Goal: Task Accomplishment & Management: Use online tool/utility

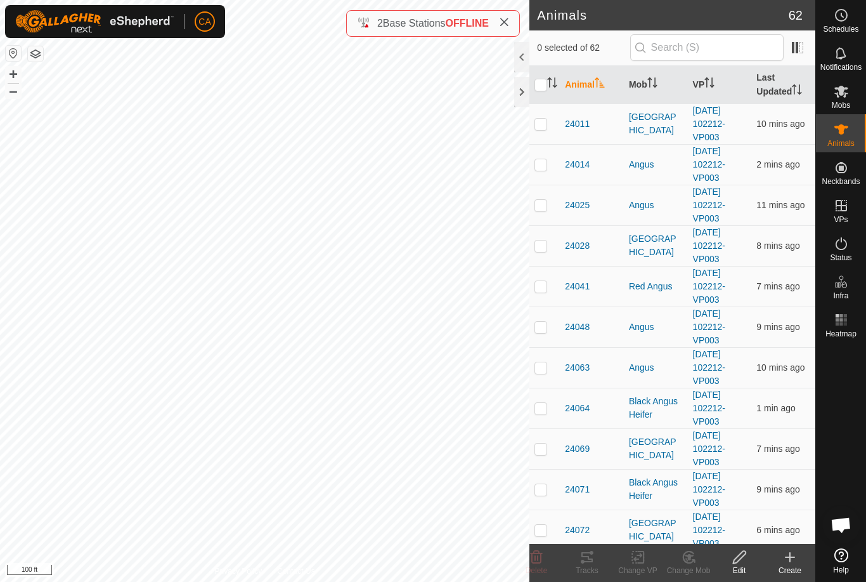
click at [514, 87] on div at bounding box center [521, 92] width 15 height 30
click at [651, 94] on th "Mob" at bounding box center [656, 85] width 64 height 38
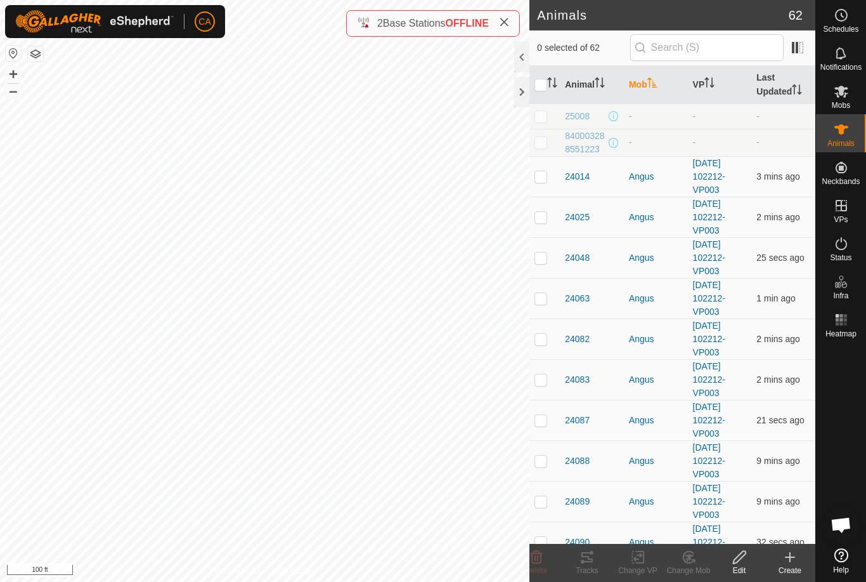
click at [653, 93] on th "Mob" at bounding box center [656, 85] width 64 height 38
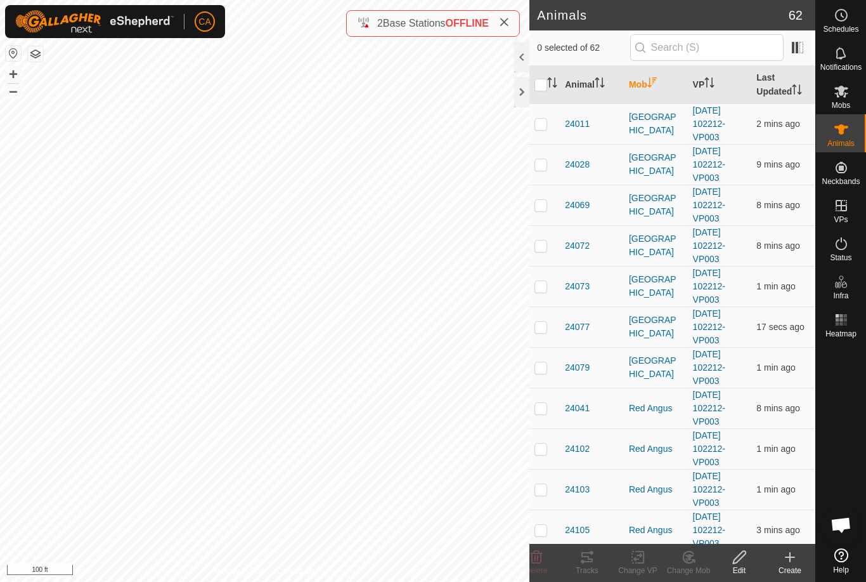
click at [543, 127] on p-checkbox at bounding box center [541, 124] width 13 height 10
checkbox input "true"
click at [533, 174] on td at bounding box center [545, 164] width 30 height 41
checkbox input "true"
click at [536, 214] on td at bounding box center [545, 205] width 30 height 41
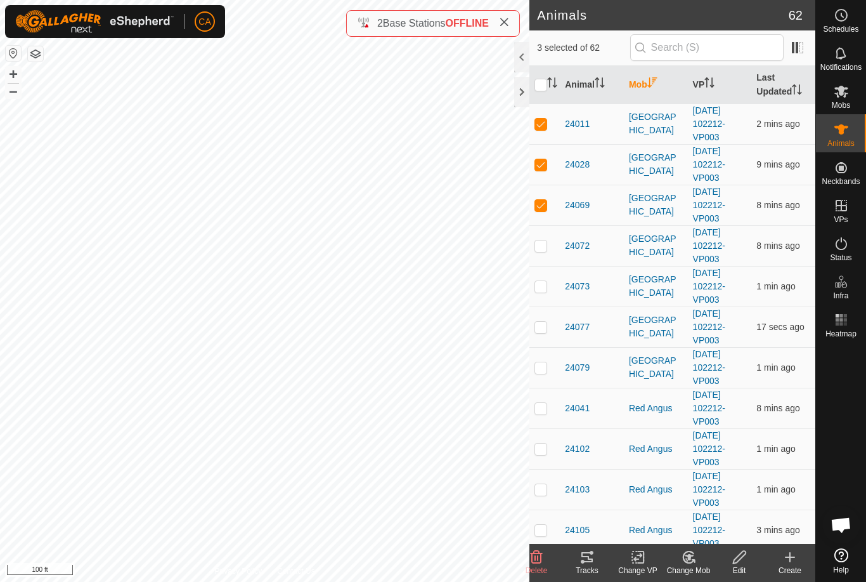
checkbox input "true"
click at [543, 247] on p-checkbox at bounding box center [541, 245] width 13 height 10
checkbox input "true"
click at [542, 290] on p-checkbox at bounding box center [541, 286] width 13 height 10
checkbox input "true"
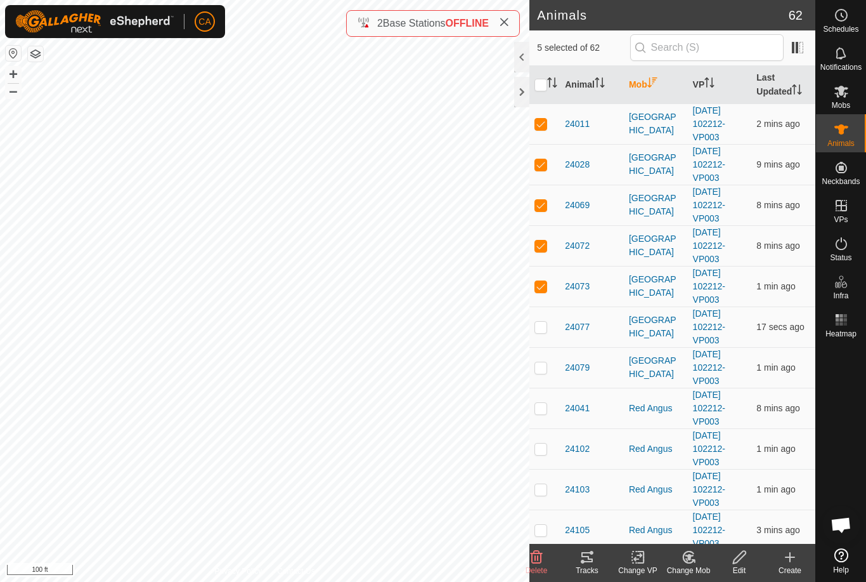
click at [545, 332] on td at bounding box center [545, 326] width 30 height 41
checkbox input "true"
click at [540, 376] on td at bounding box center [545, 367] width 30 height 41
checkbox input "true"
click at [540, 407] on p-checkbox at bounding box center [541, 408] width 13 height 10
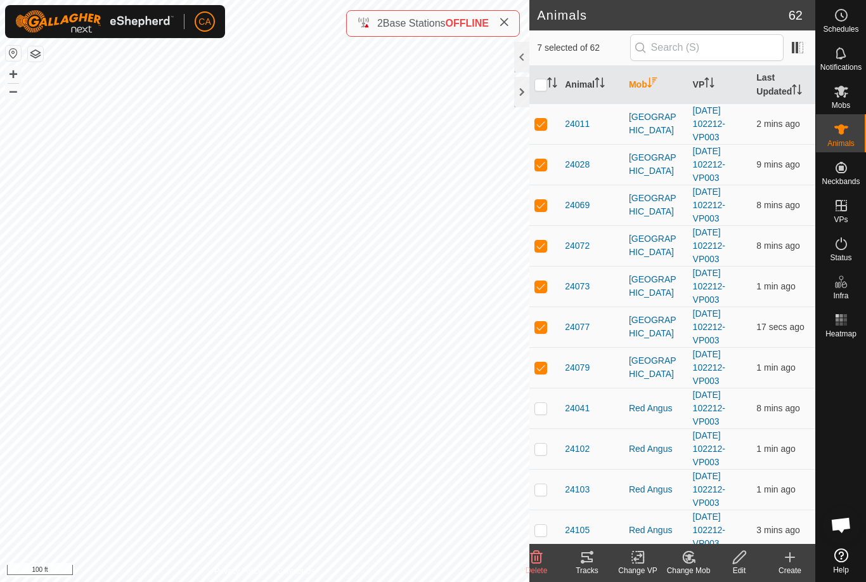
checkbox input "true"
click at [545, 457] on td at bounding box center [545, 448] width 30 height 41
checkbox input "true"
click at [547, 488] on p-checkbox at bounding box center [541, 489] width 13 height 10
checkbox input "true"
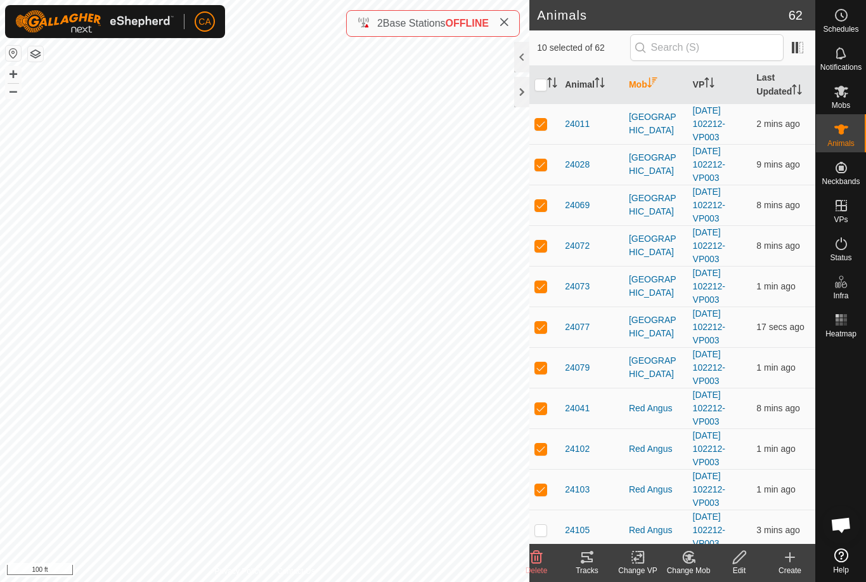
click at [589, 570] on div "Tracks" at bounding box center [587, 569] width 51 height 11
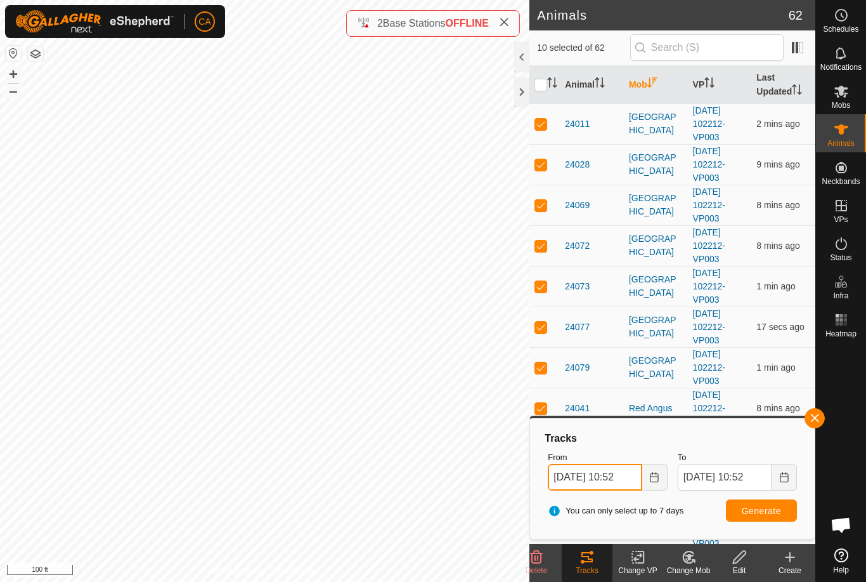
click at [614, 478] on input "23 Sep, 2025 10:52" at bounding box center [595, 477] width 94 height 27
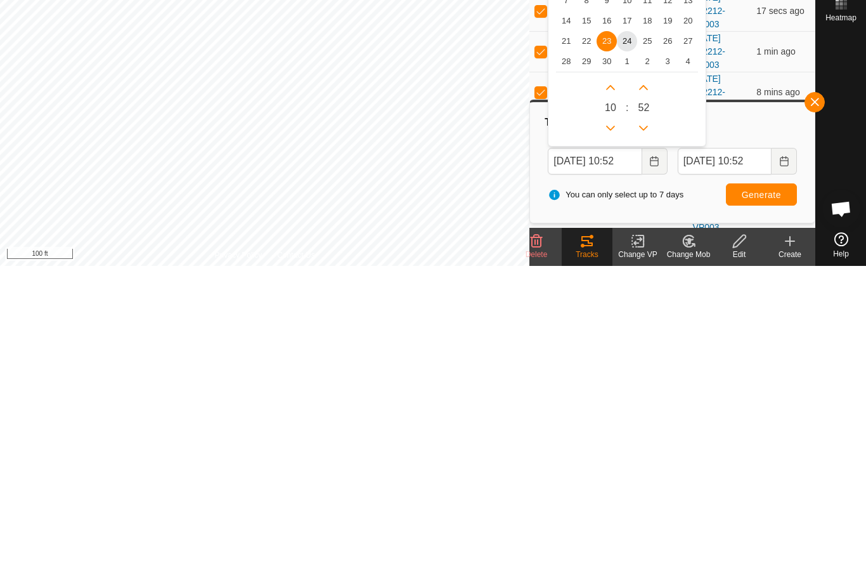
click at [627, 347] on span "24" at bounding box center [627, 357] width 20 height 20
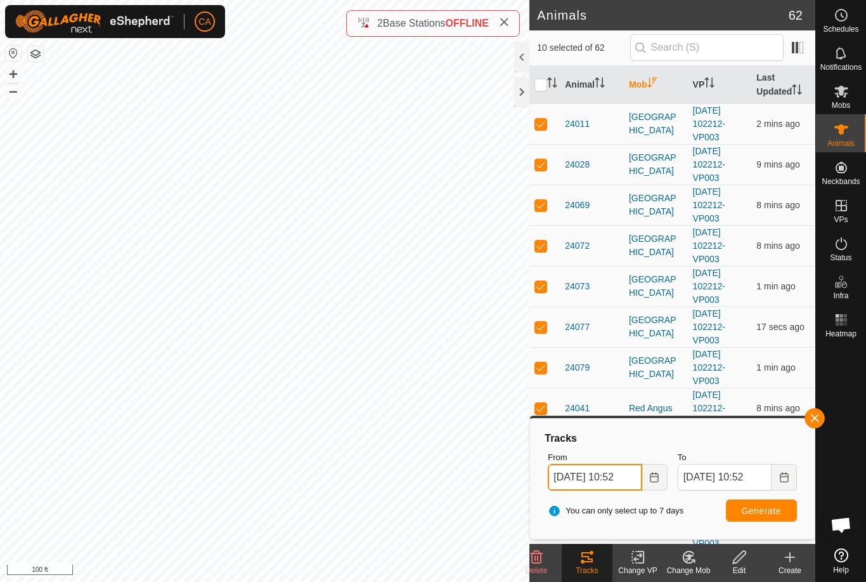
click at [599, 480] on input "24 Sep, 2025 10:52" at bounding box center [595, 477] width 94 height 27
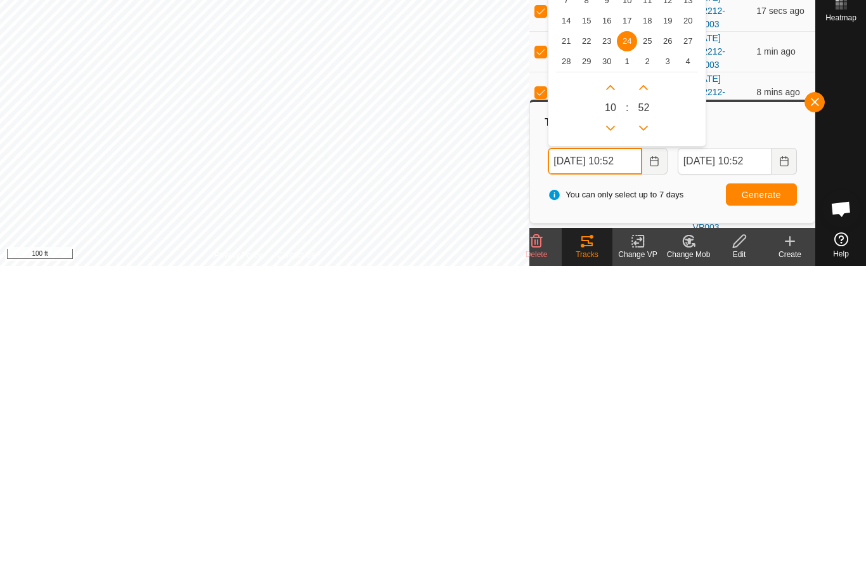
click at [608, 439] on icon "Previous Hour" at bounding box center [611, 444] width 10 height 10
click at [608, 434] on button "Previous Hour" at bounding box center [611, 444] width 20 height 20
click at [609, 434] on button "Previous Hour" at bounding box center [611, 444] width 20 height 20
click at [612, 439] on icon "Previous Hour" at bounding box center [611, 444] width 10 height 10
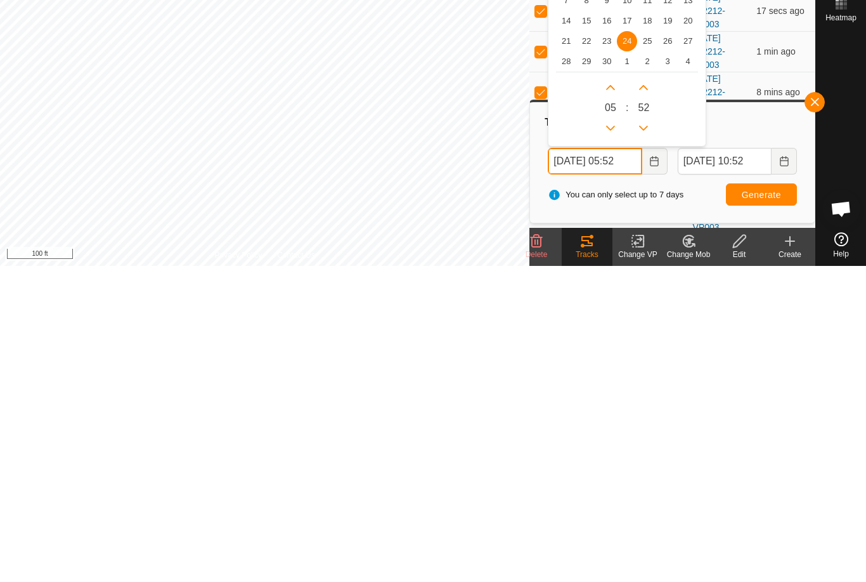
click at [612, 439] on icon "Previous Hour" at bounding box center [611, 444] width 10 height 10
click at [615, 434] on button "Previous Hour" at bounding box center [611, 444] width 20 height 20
click at [613, 434] on button "Previous Hour" at bounding box center [611, 444] width 20 height 20
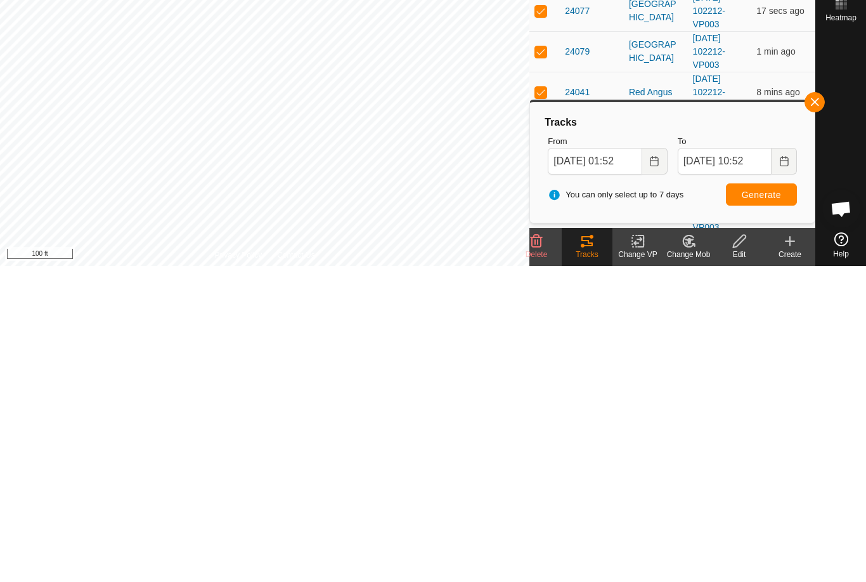
click at [759, 505] on span "Generate" at bounding box center [761, 510] width 39 height 10
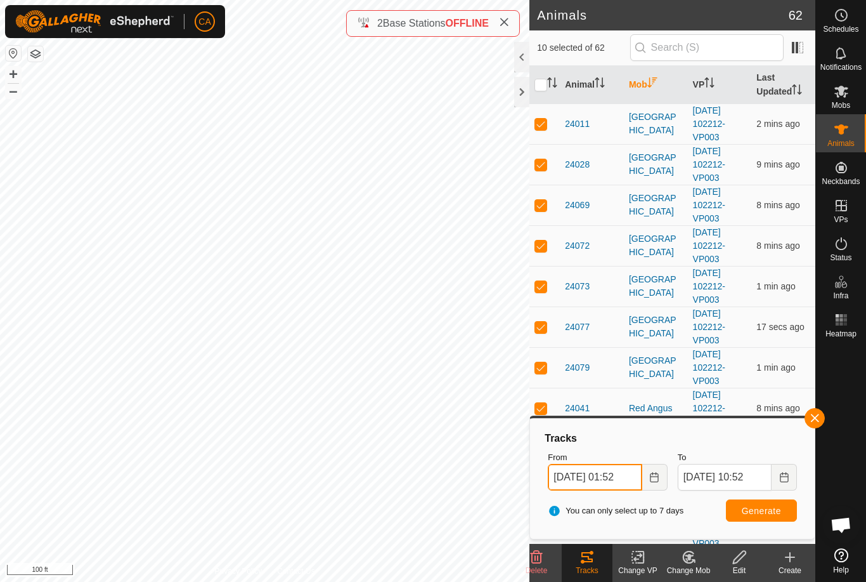
click at [613, 472] on input "24 Sep, 2025 01:52" at bounding box center [595, 477] width 94 height 27
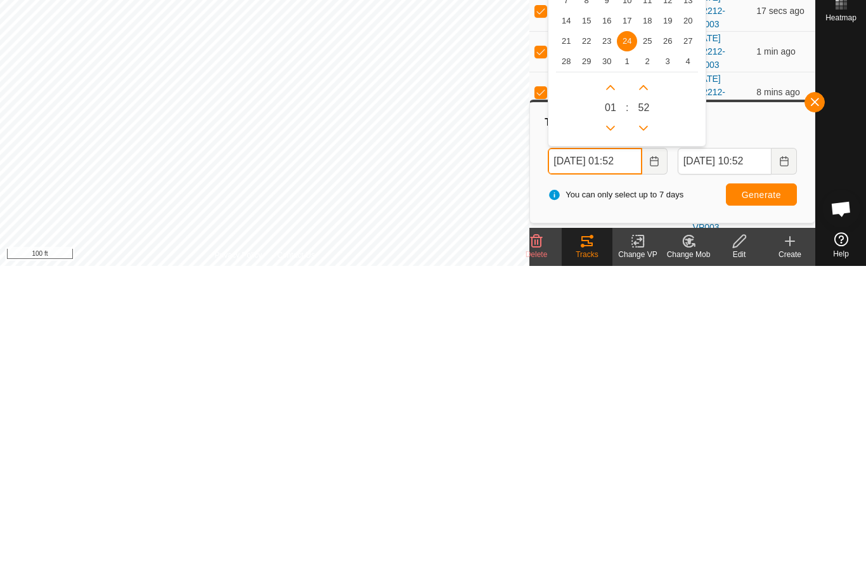
click at [610, 398] on icon "Next Hour" at bounding box center [611, 403] width 10 height 10
click at [610, 393] on button "Next Hour" at bounding box center [611, 403] width 20 height 20
click at [609, 393] on button "Next Hour" at bounding box center [611, 403] width 20 height 20
click at [613, 393] on button "Next Hour" at bounding box center [611, 403] width 20 height 20
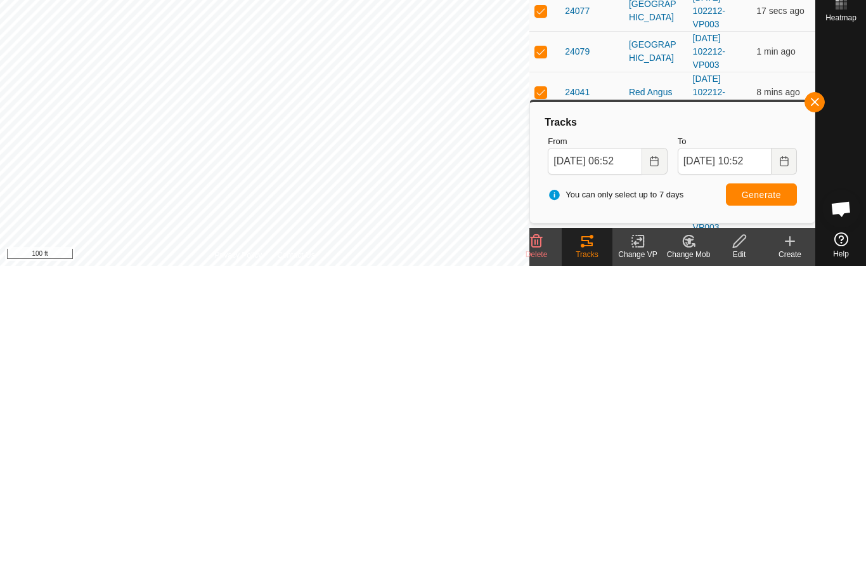
click at [771, 505] on span "Generate" at bounding box center [761, 510] width 39 height 10
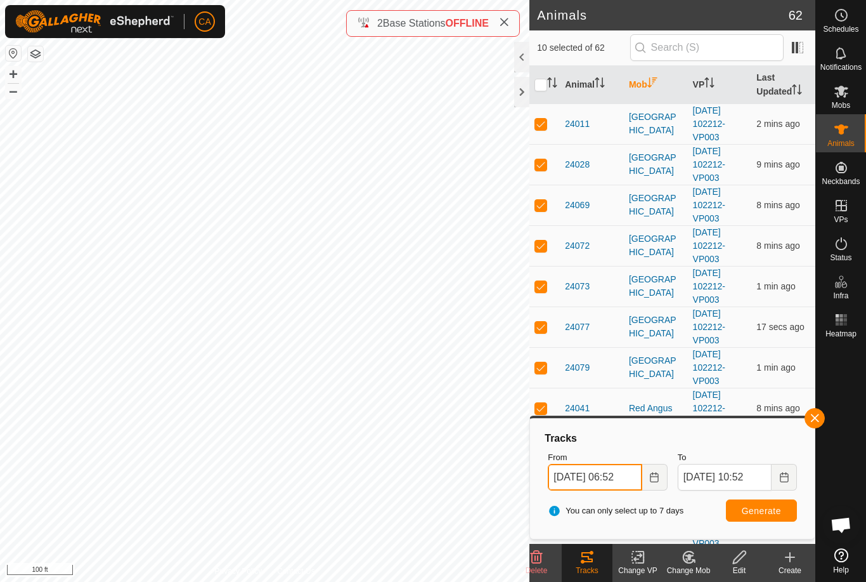
click at [604, 476] on input "24 Sep, 2025 06:52" at bounding box center [595, 477] width 94 height 27
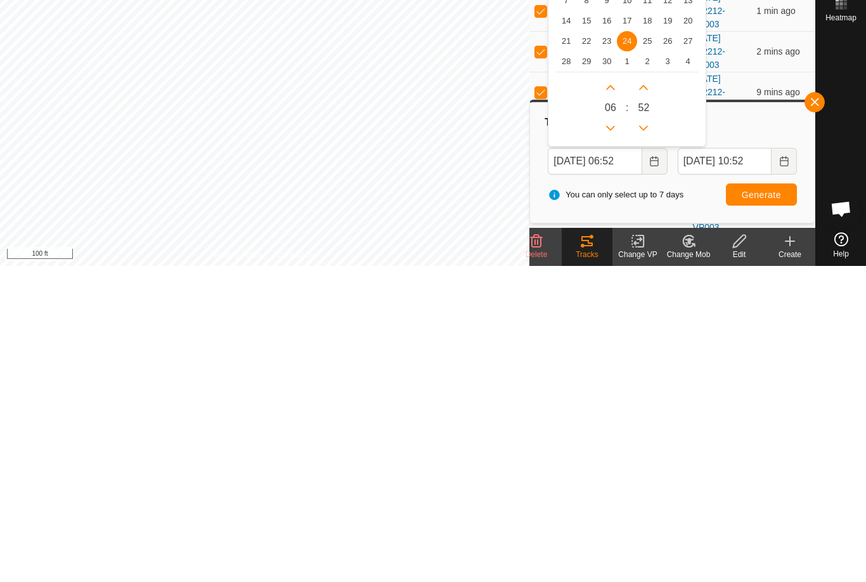
click at [602, 347] on span "23" at bounding box center [607, 357] width 20 height 20
type input "23 Sep, 2025 06:52"
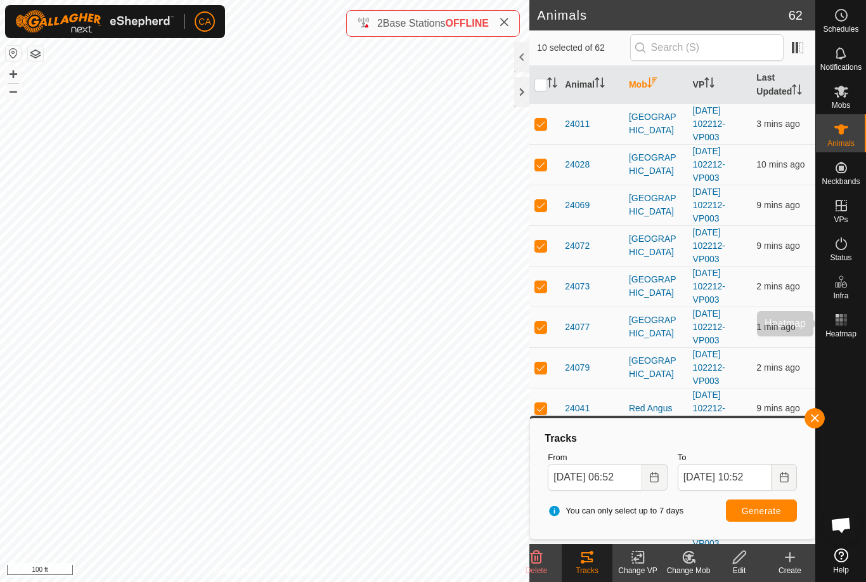
click at [840, 323] on rect at bounding box center [841, 323] width 3 height 3
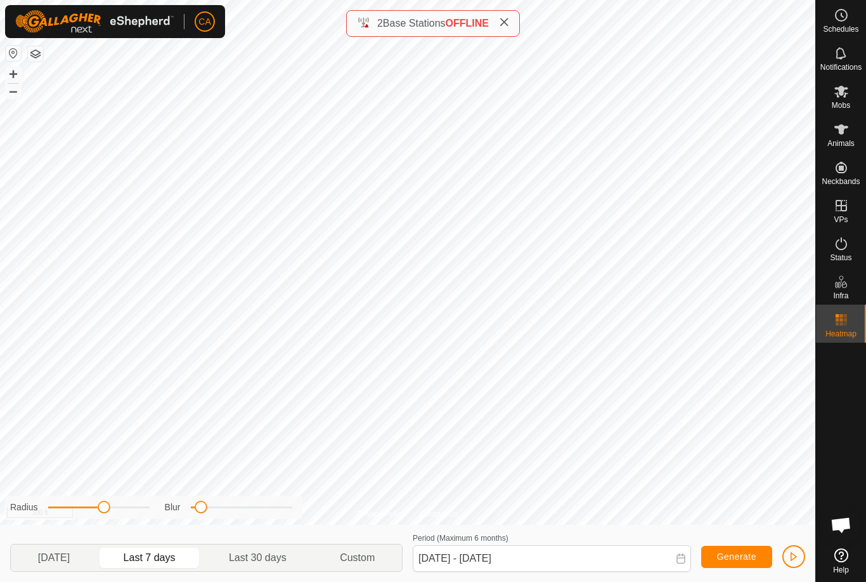
click at [89, 556] on span "Yesterday" at bounding box center [54, 557] width 80 height 20
type input "23 Sep, 2025 - 23 Sep, 2025"
click at [108, 508] on span at bounding box center [104, 506] width 13 height 13
click at [82, 569] on p-togglebutton "Yesterday" at bounding box center [54, 557] width 86 height 27
type input "23 Sep, 2025 - 23 Sep, 2025"
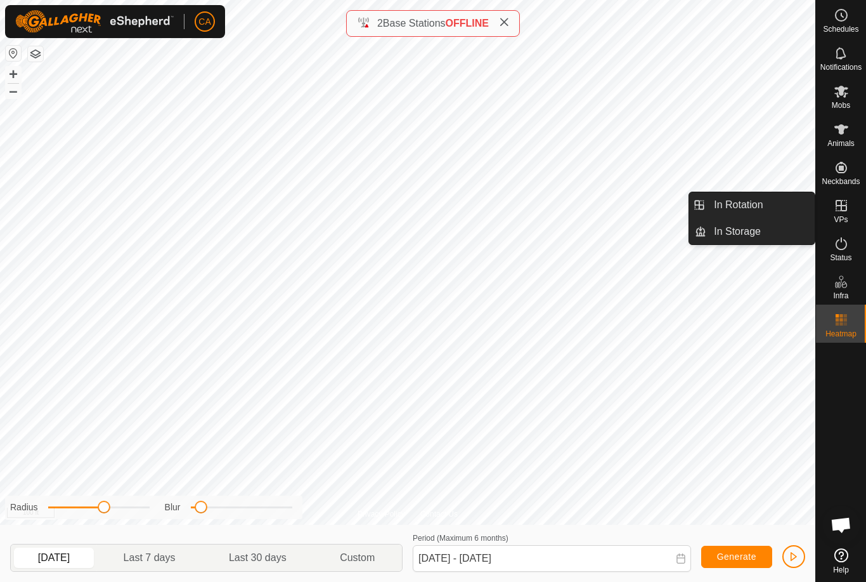
click at [762, 204] on span "In Rotation" at bounding box center [738, 204] width 49 height 15
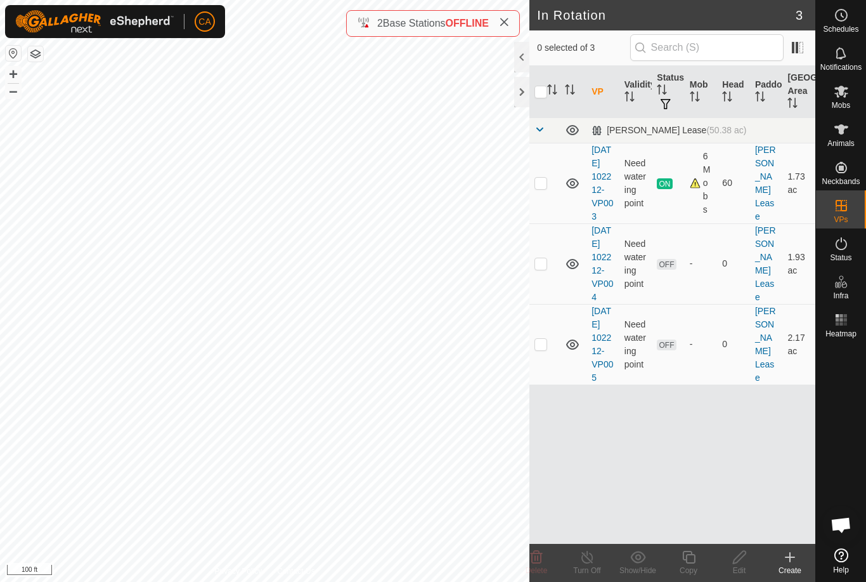
click at [546, 188] on p-checkbox at bounding box center [541, 183] width 13 height 10
checkbox input "true"
click at [693, 563] on icon at bounding box center [688, 556] width 13 height 13
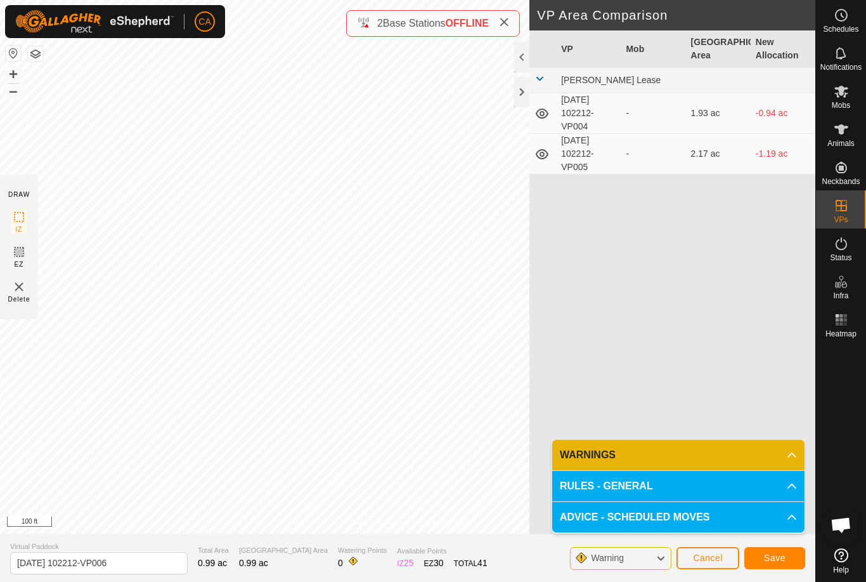
click at [784, 557] on span "Save" at bounding box center [775, 557] width 22 height 10
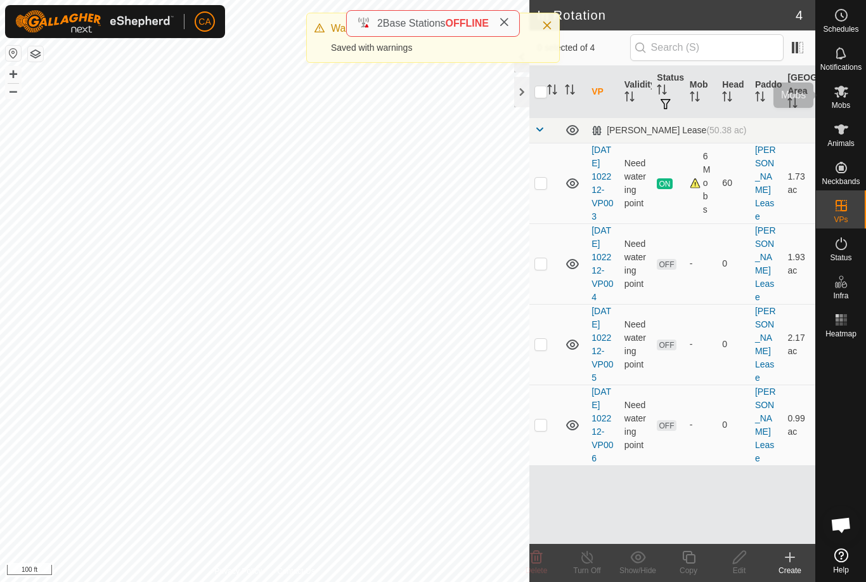
click at [843, 98] on icon at bounding box center [841, 91] width 15 height 15
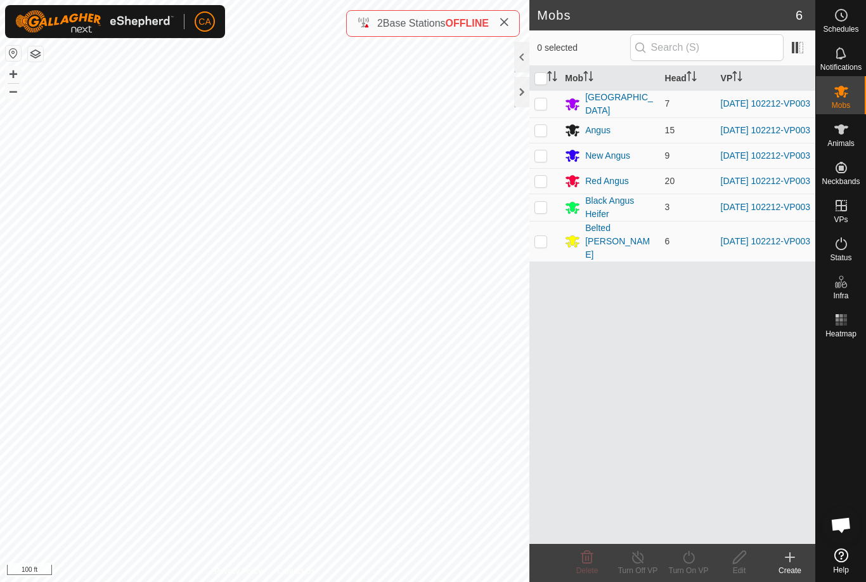
click at [543, 82] on input "checkbox" at bounding box center [541, 78] width 13 height 13
checkbox input "true"
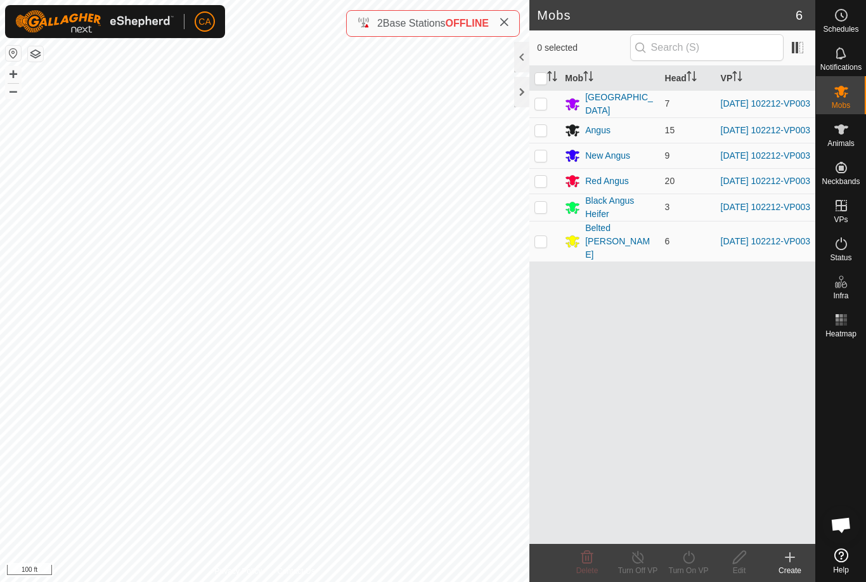
checkbox input "true"
click at [698, 560] on turn-on-svg-icon at bounding box center [688, 556] width 51 height 15
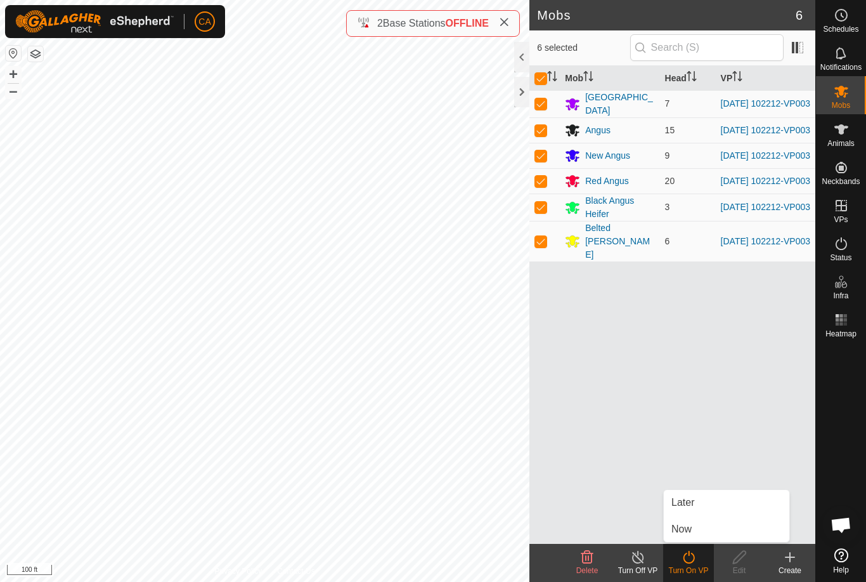
click at [698, 531] on link "Now" at bounding box center [727, 528] width 126 height 25
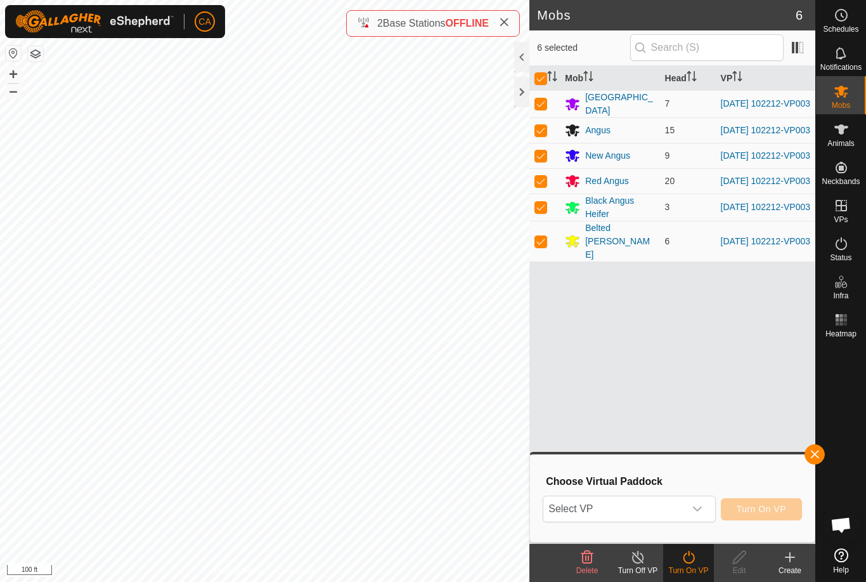
click at [659, 509] on span "Select VP" at bounding box center [613, 508] width 141 height 25
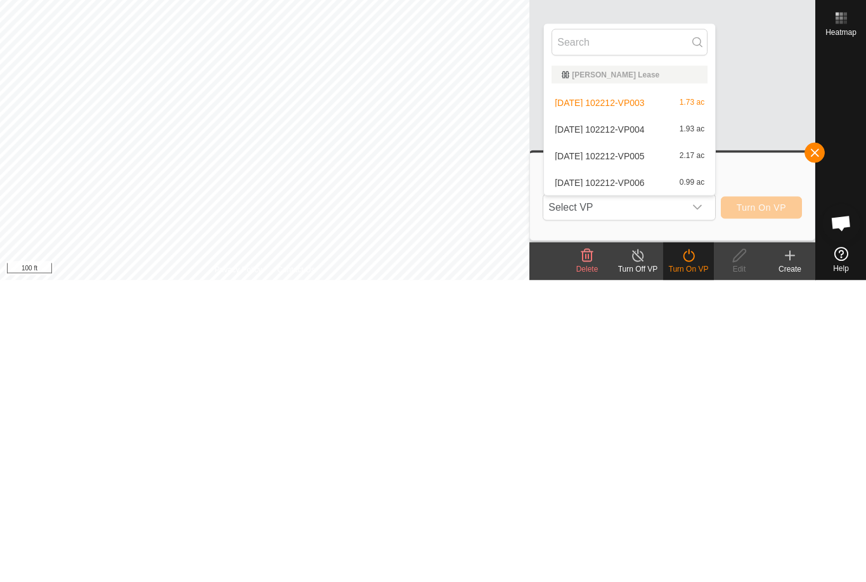
click at [658, 476] on div "[DATE] 102212-VP006 0.99 ac" at bounding box center [630, 483] width 156 height 15
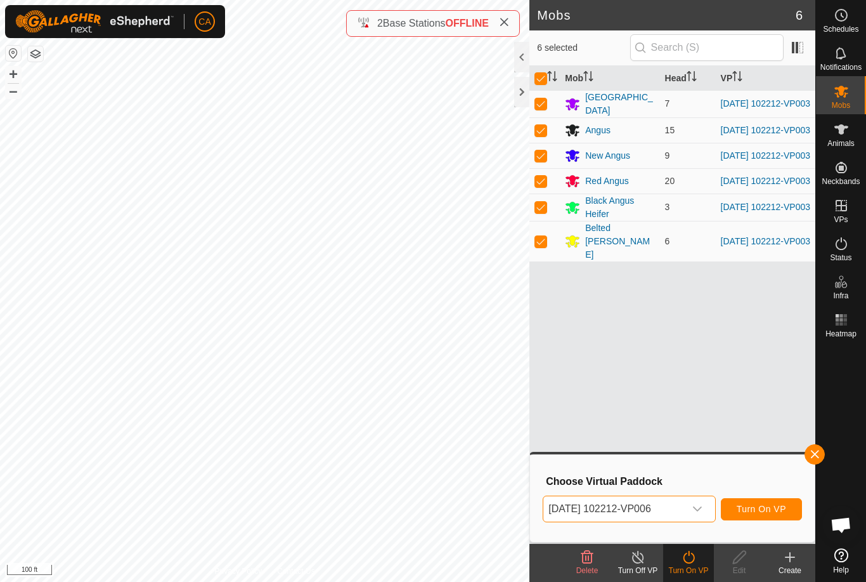
click at [758, 511] on span "Turn On VP" at bounding box center [761, 509] width 49 height 10
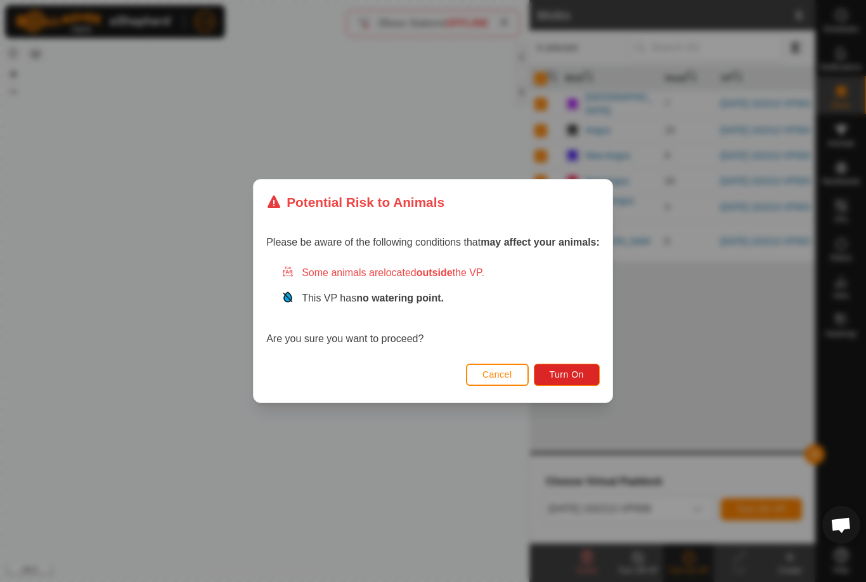
click at [586, 374] on button "Turn On" at bounding box center [567, 374] width 66 height 22
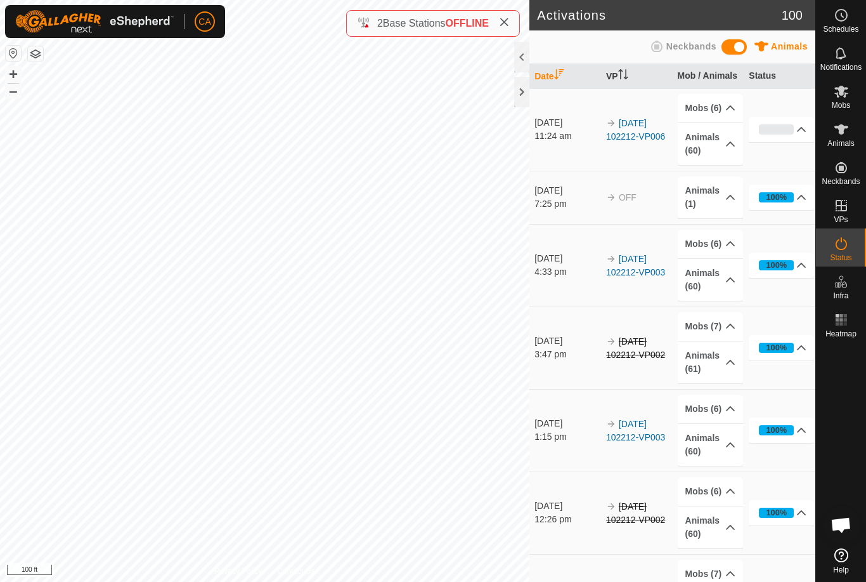
click at [521, 93] on div at bounding box center [521, 92] width 15 height 30
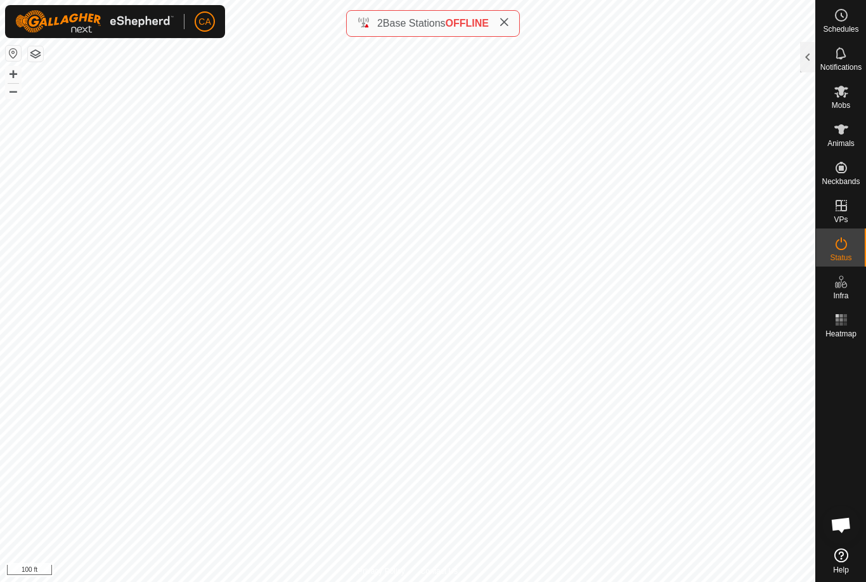
click at [807, 44] on div at bounding box center [807, 57] width 15 height 30
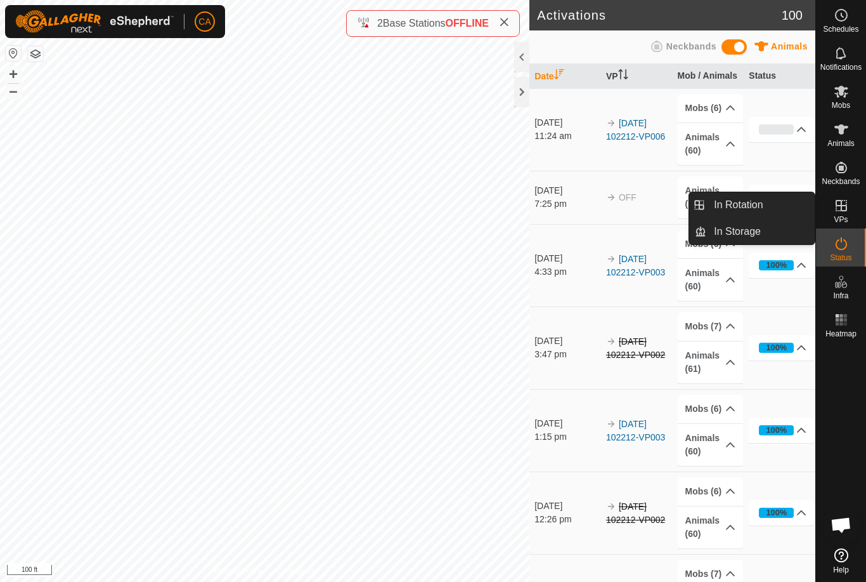
click at [776, 208] on link "In Rotation" at bounding box center [760, 204] width 108 height 25
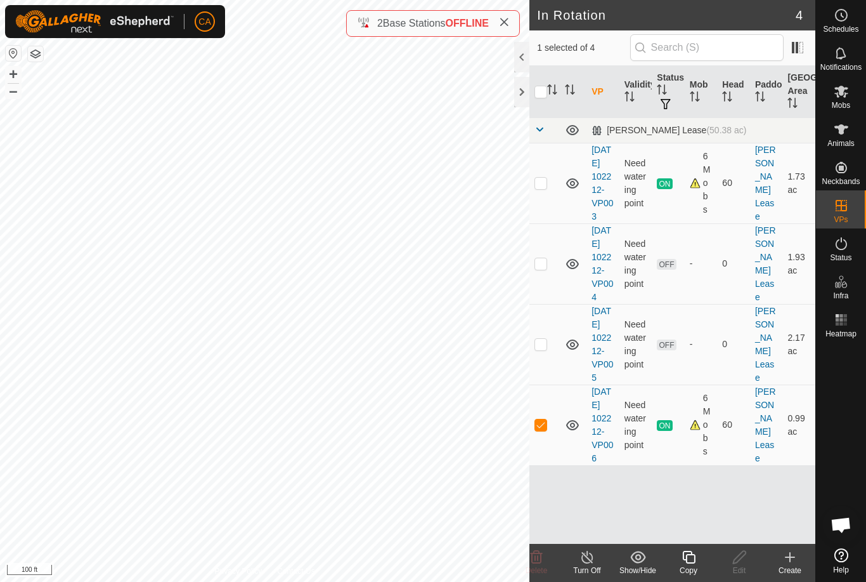
click at [547, 384] on td at bounding box center [545, 344] width 30 height 81
checkbox input "true"
click at [549, 465] on td at bounding box center [545, 424] width 30 height 81
checkbox input "false"
click at [545, 570] on span "Delete" at bounding box center [537, 570] width 22 height 9
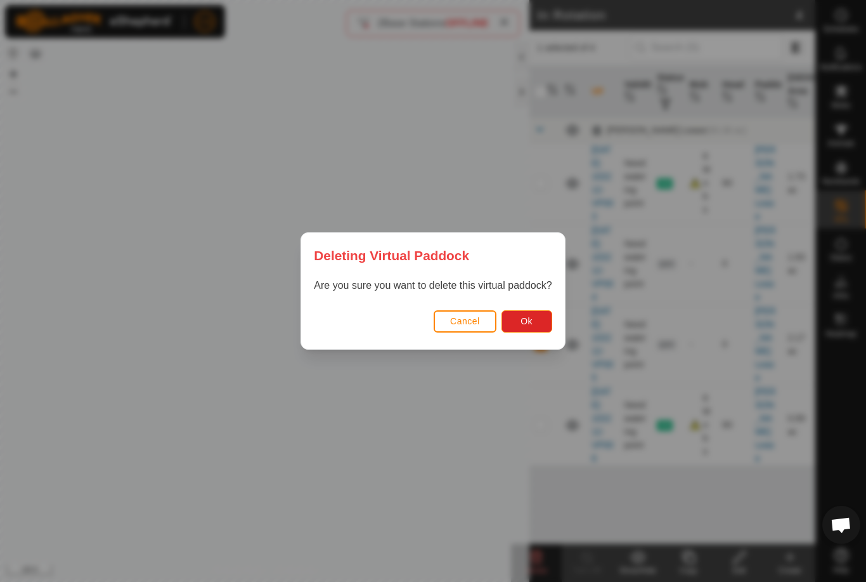
click at [533, 326] on span "Ok" at bounding box center [527, 321] width 12 height 10
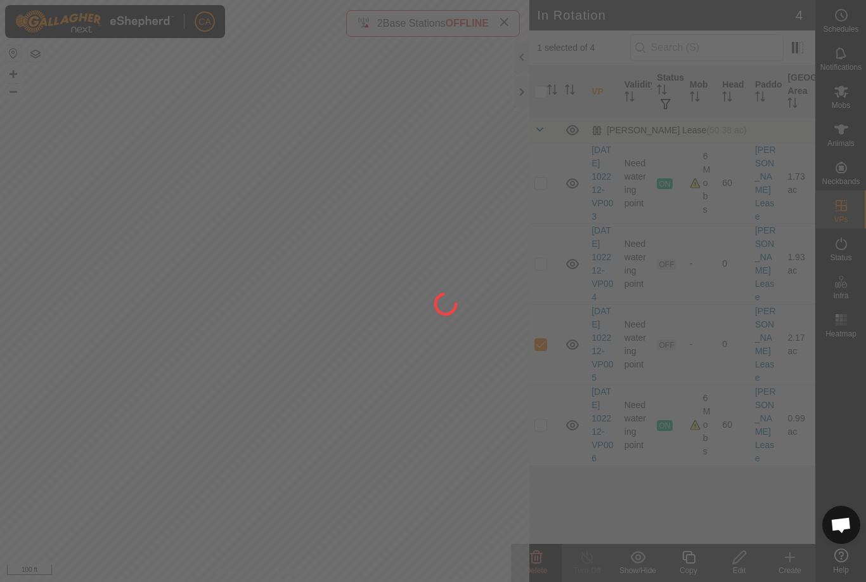
checkbox input "false"
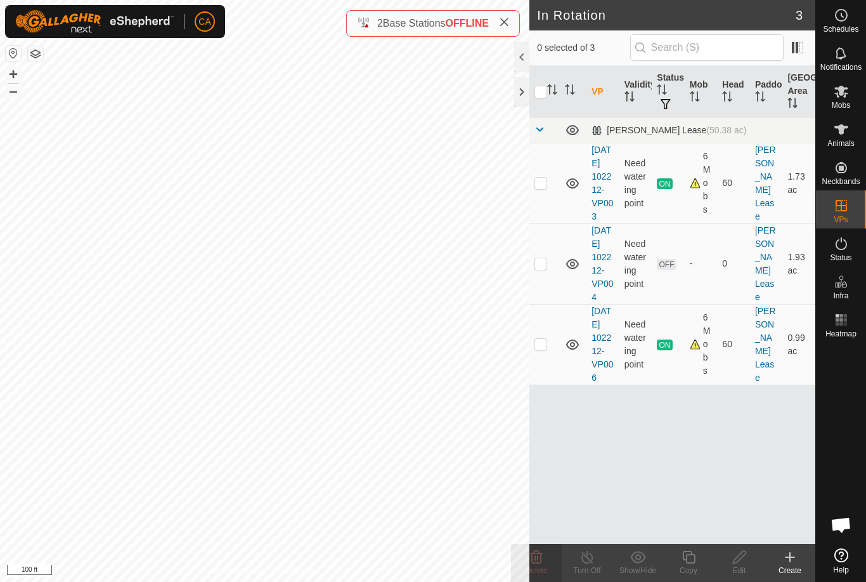
click at [547, 268] on p-checkbox at bounding box center [541, 263] width 13 height 10
checkbox input "true"
click at [542, 553] on icon at bounding box center [537, 556] width 12 height 13
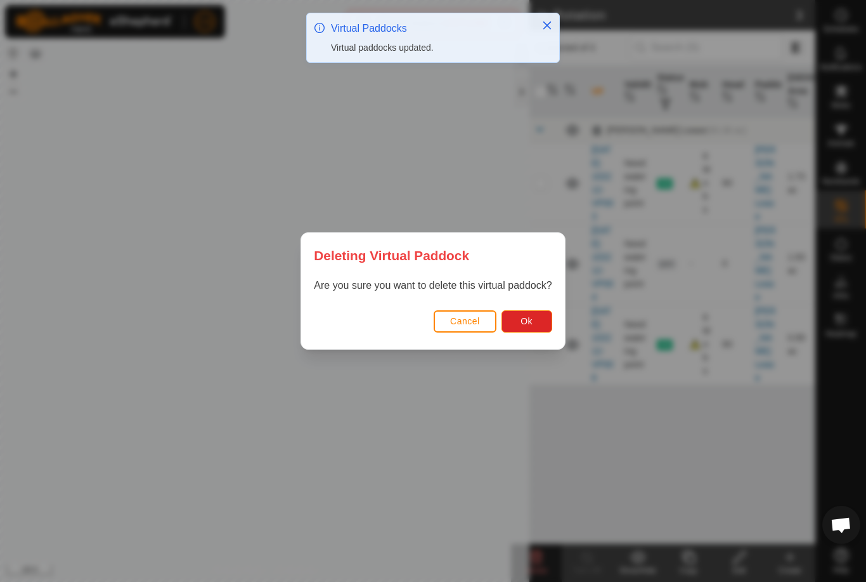
click at [532, 332] on button "Ok" at bounding box center [527, 321] width 51 height 22
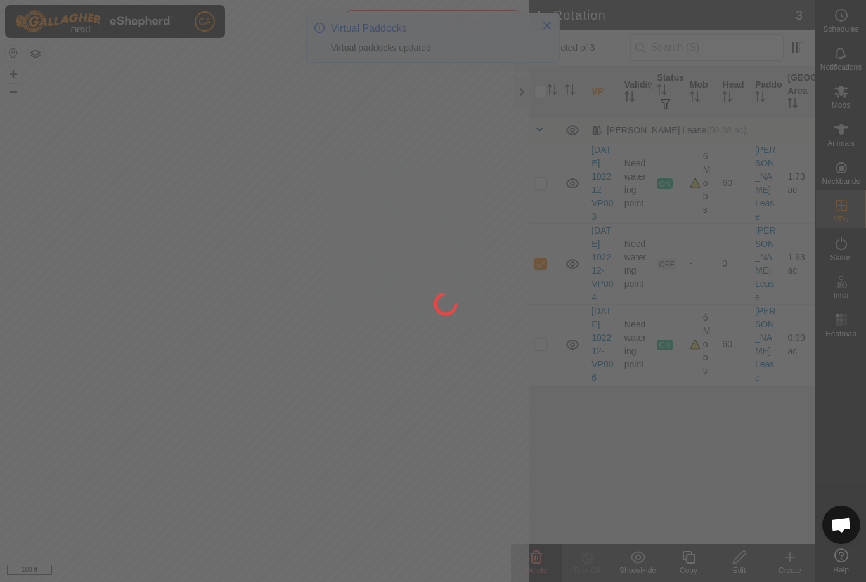
checkbox input "false"
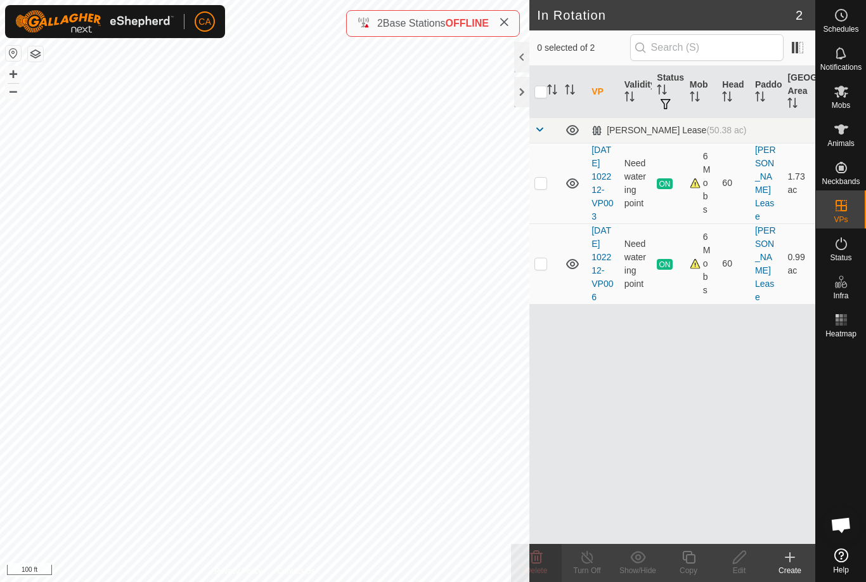
click at [547, 268] on p-checkbox at bounding box center [541, 263] width 13 height 10
checkbox input "true"
click at [528, 90] on div at bounding box center [521, 92] width 15 height 30
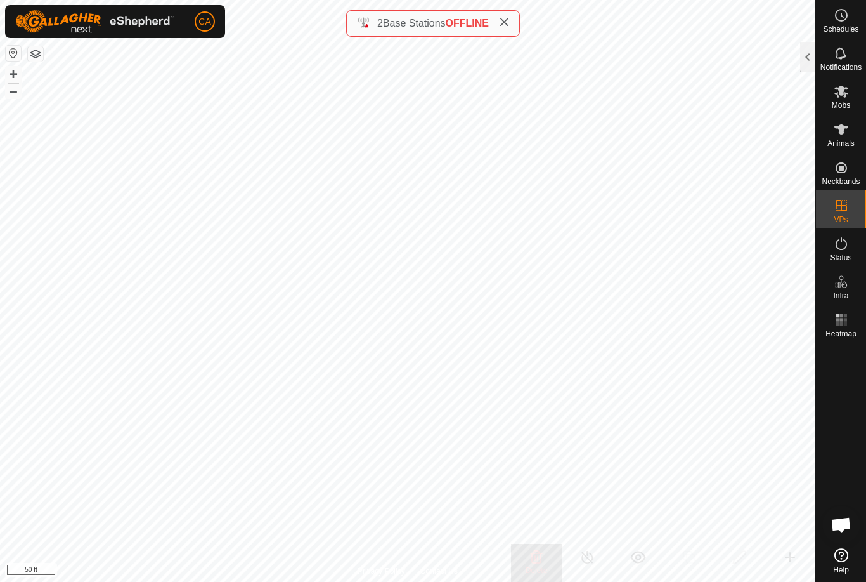
click at [804, 49] on div at bounding box center [807, 57] width 15 height 30
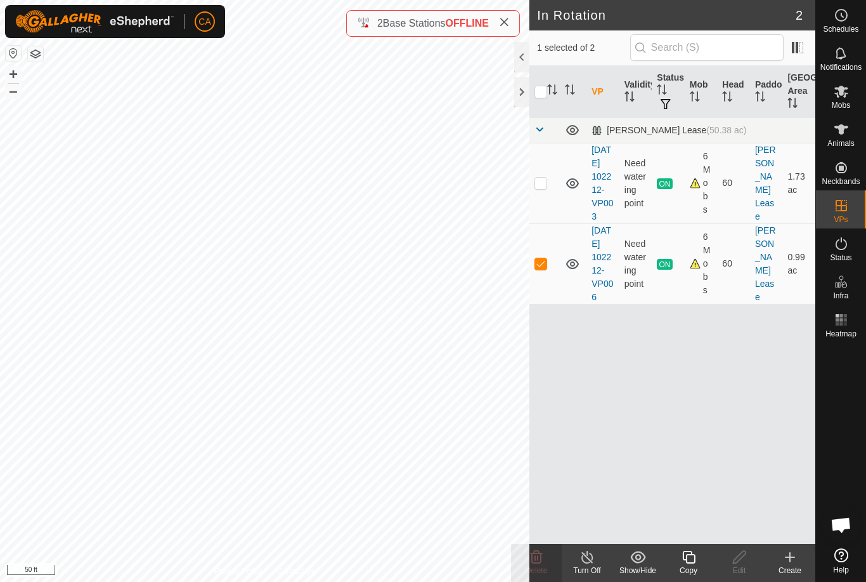
click at [694, 565] on div "Copy" at bounding box center [688, 569] width 51 height 11
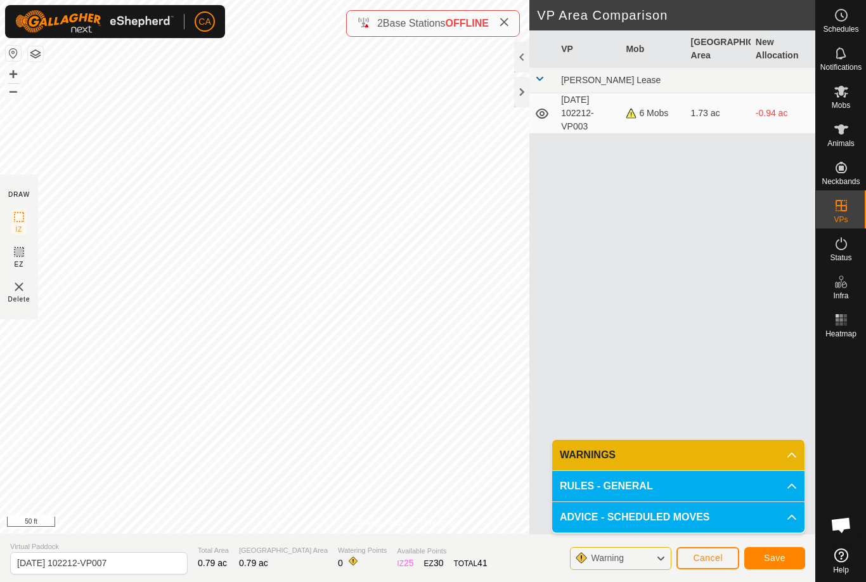
click at [786, 558] on button "Save" at bounding box center [775, 558] width 61 height 22
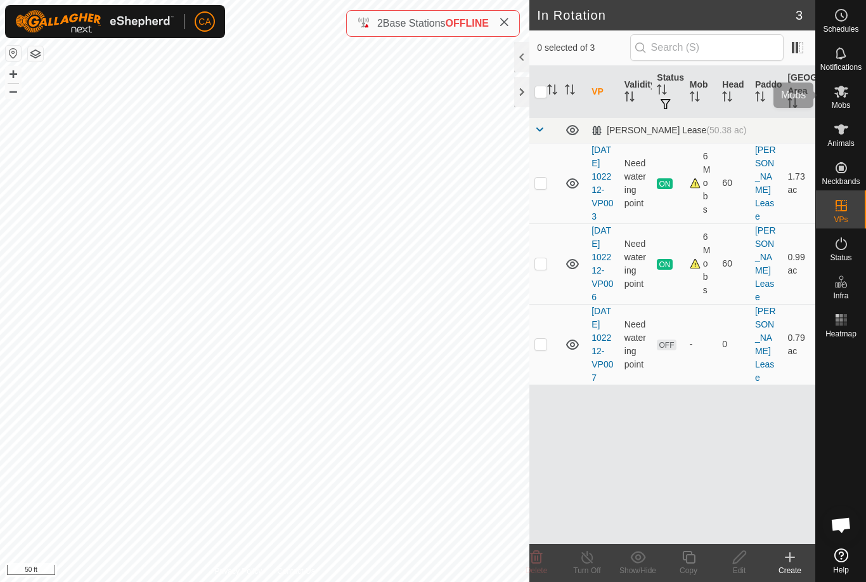
click at [843, 107] on span "Mobs" at bounding box center [841, 105] width 18 height 8
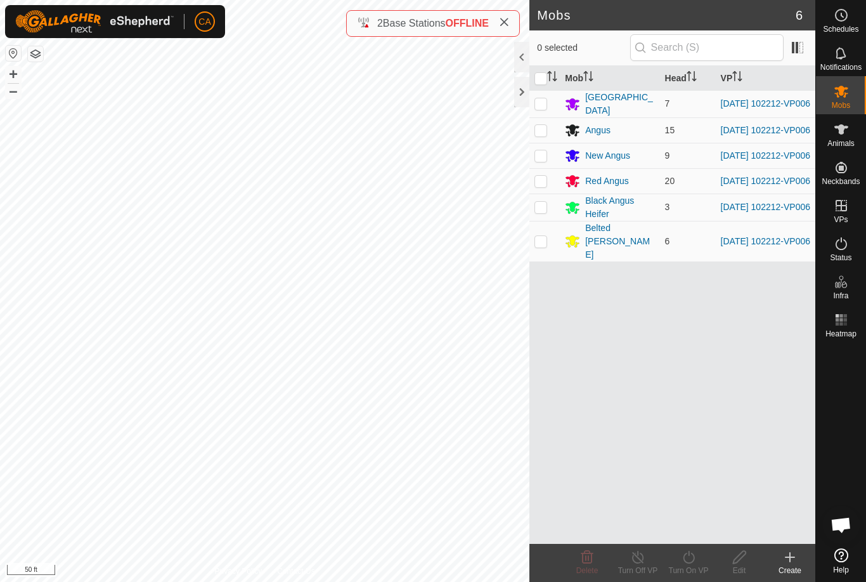
click at [539, 84] on input "checkbox" at bounding box center [541, 78] width 13 height 13
checkbox input "true"
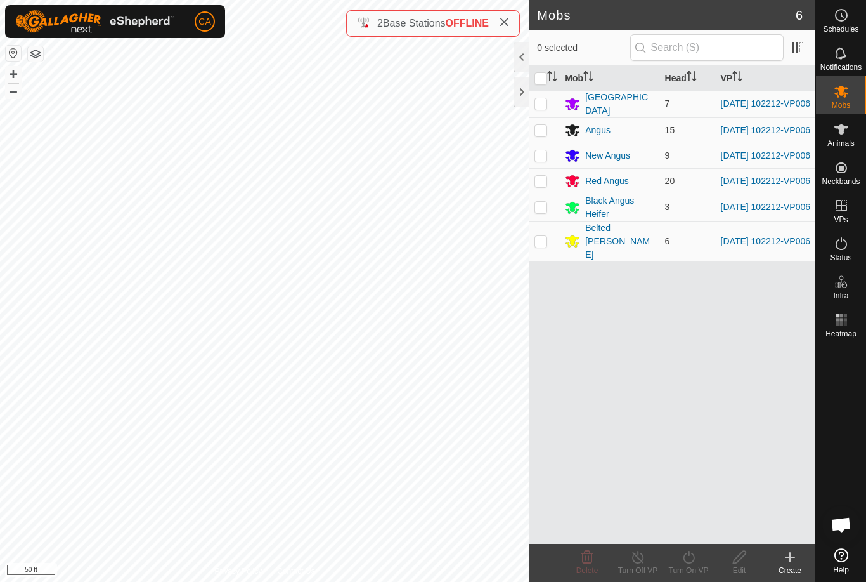
checkbox input "true"
click at [696, 561] on icon at bounding box center [689, 556] width 16 height 15
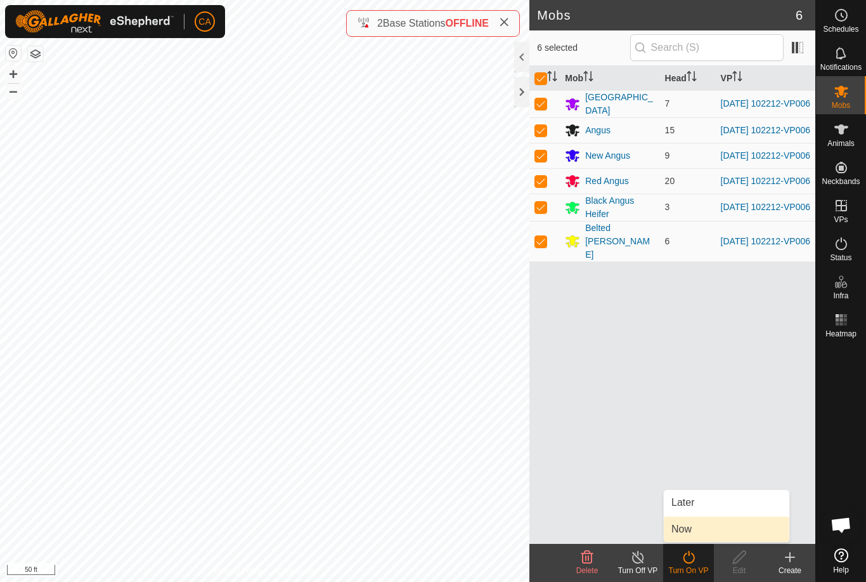
click at [705, 530] on link "Now" at bounding box center [727, 528] width 126 height 25
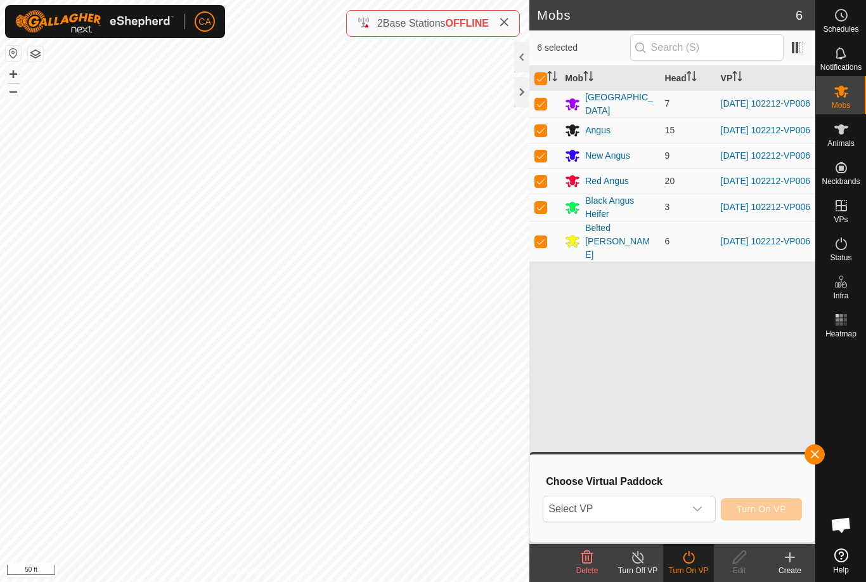
click at [691, 505] on div "dropdown trigger" at bounding box center [697, 508] width 25 height 25
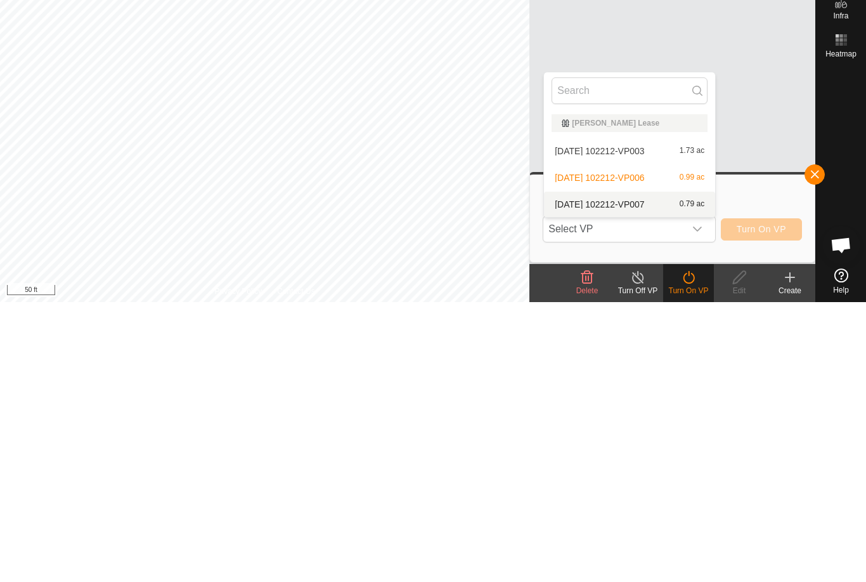
click at [644, 479] on span "[DATE] 102212-VP007" at bounding box center [599, 483] width 89 height 9
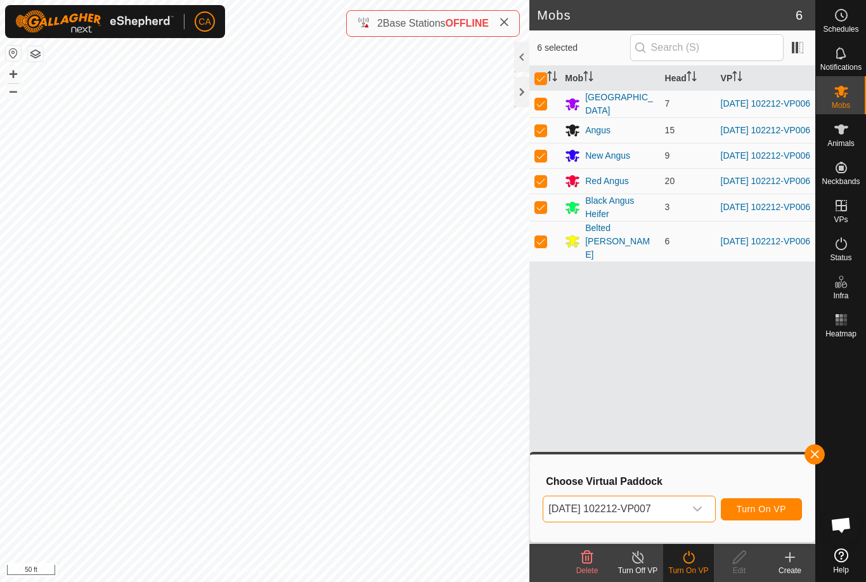
click at [781, 517] on button "Turn On VP" at bounding box center [761, 509] width 81 height 22
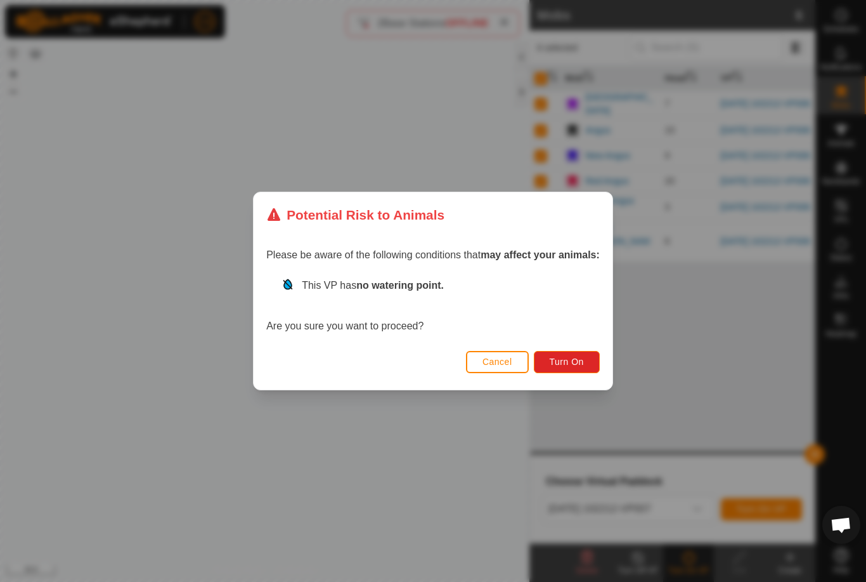
click at [563, 361] on span "Turn On" at bounding box center [567, 361] width 34 height 10
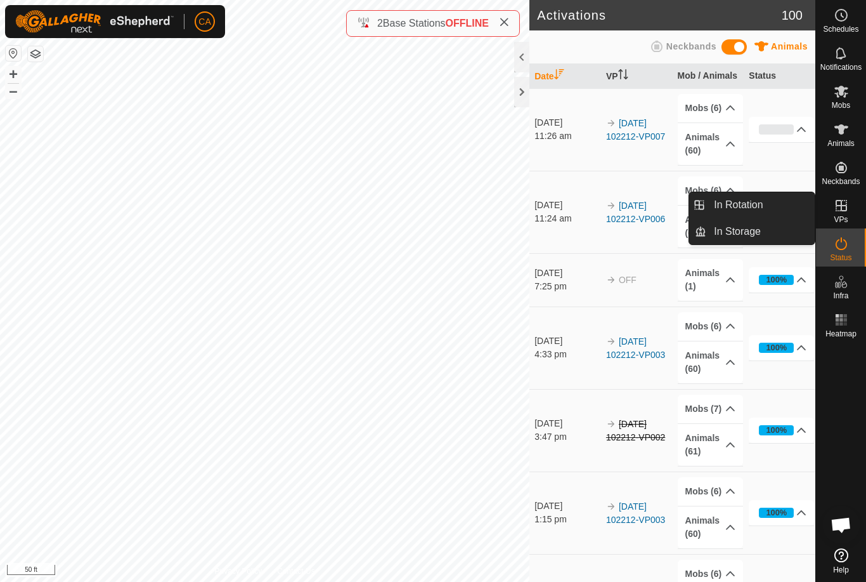
click at [738, 205] on span "In Rotation" at bounding box center [738, 204] width 49 height 15
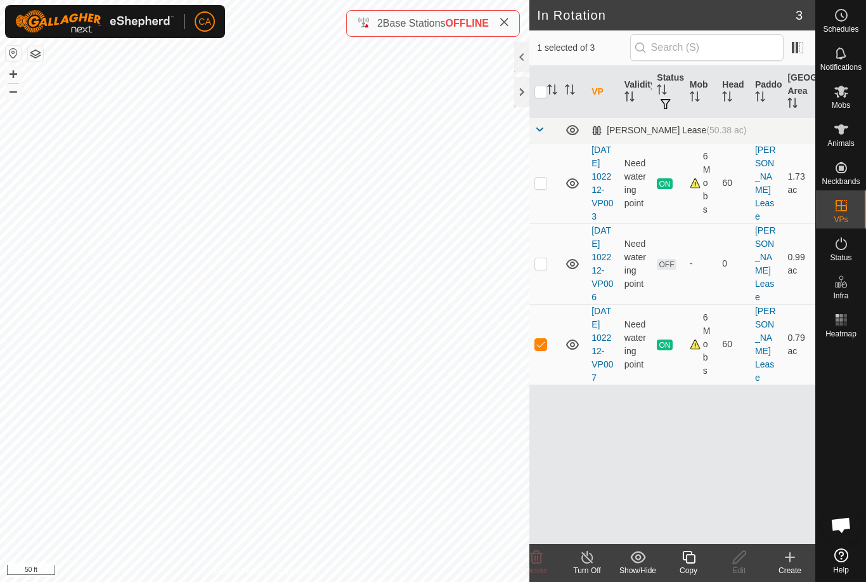
click at [546, 349] on p-checkbox at bounding box center [541, 344] width 13 height 10
checkbox input "false"
click at [537, 292] on td at bounding box center [545, 263] width 30 height 81
click at [549, 563] on delete-svg-icon at bounding box center [536, 556] width 51 height 15
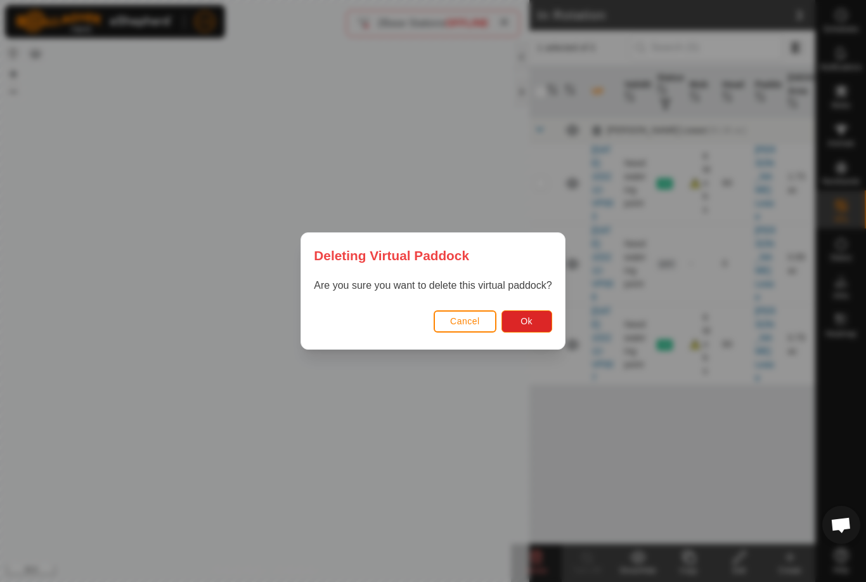
click at [540, 324] on button "Ok" at bounding box center [527, 321] width 51 height 22
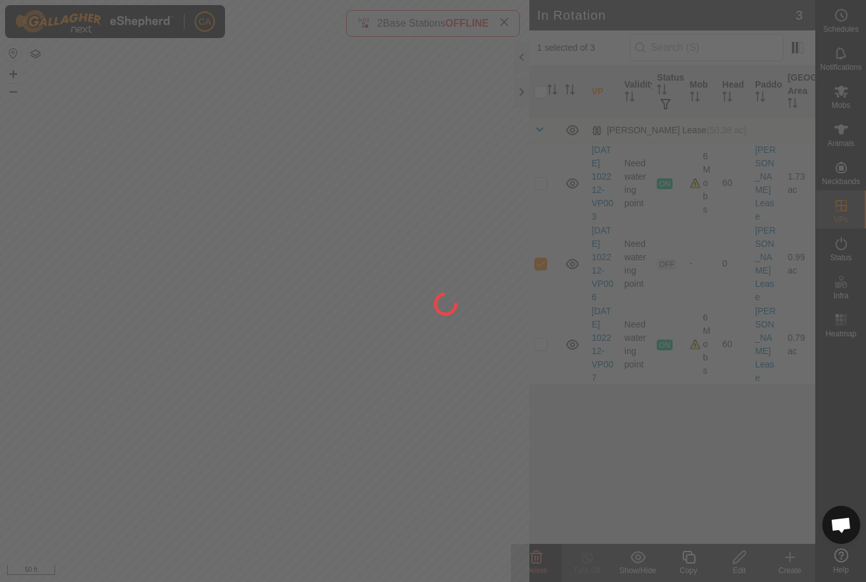
checkbox input "false"
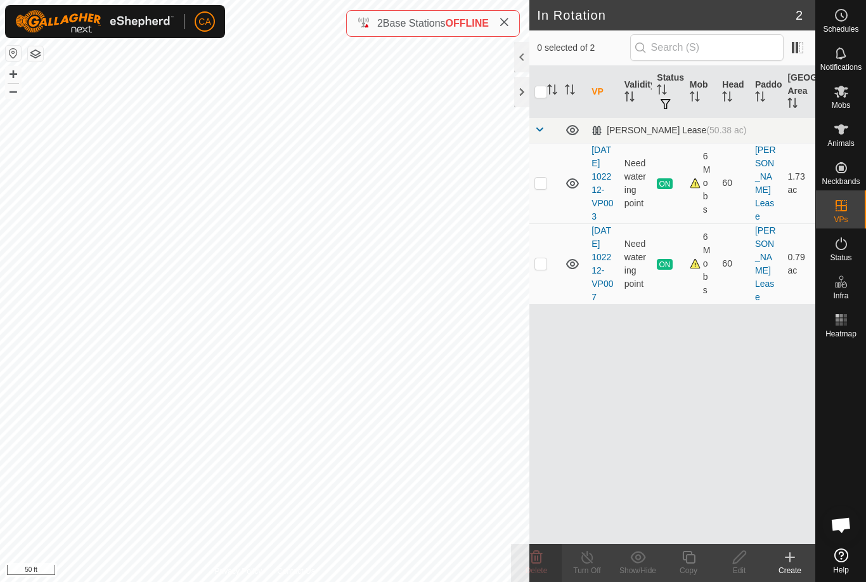
click at [547, 268] on p-checkbox at bounding box center [541, 263] width 13 height 10
checkbox input "true"
click at [526, 87] on div at bounding box center [521, 92] width 15 height 30
